Goal: Task Accomplishment & Management: Use online tool/utility

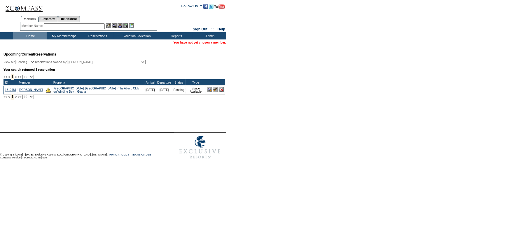
click at [81, 27] on input "text" at bounding box center [74, 26] width 61 height 6
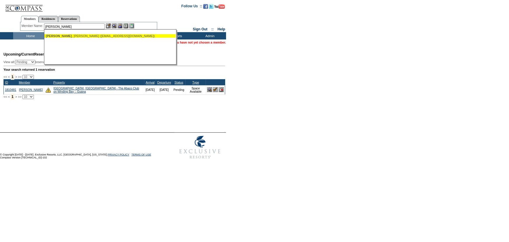
type input "[PERSON_NAME]"
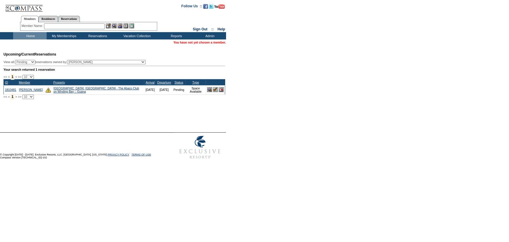
click at [429, 114] on form "Follow Us ::" at bounding box center [254, 81] width 509 height 162
drag, startPoint x: 509, startPoint y: 99, endPoint x: 484, endPoint y: 98, distance: 25.1
click at [509, 99] on form "Follow Us ::" at bounding box center [254, 81] width 509 height 162
click at [423, 143] on form "Follow Us ::" at bounding box center [254, 81] width 509 height 162
click at [59, 27] on input "text" at bounding box center [74, 26] width 61 height 6
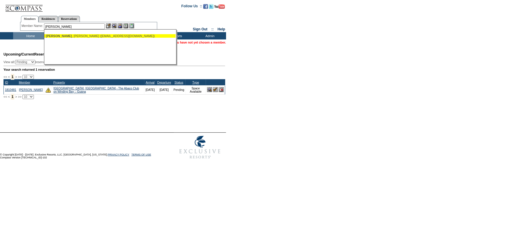
click at [62, 36] on div "[PERSON_NAME] ([EMAIL_ADDRESS][DOMAIN_NAME])" at bounding box center [110, 36] width 128 height 4
type input "[PERSON_NAME] ([EMAIL_ADDRESS][DOMAIN_NAME])"
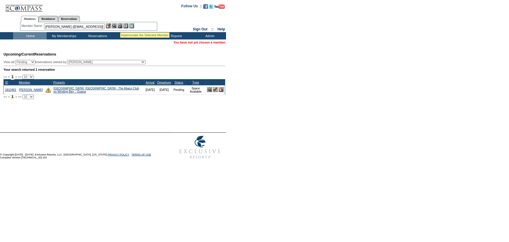
click at [120, 25] on img at bounding box center [120, 25] width 5 height 5
click at [116, 27] on img at bounding box center [114, 25] width 5 height 5
